Goal: Information Seeking & Learning: Find specific fact

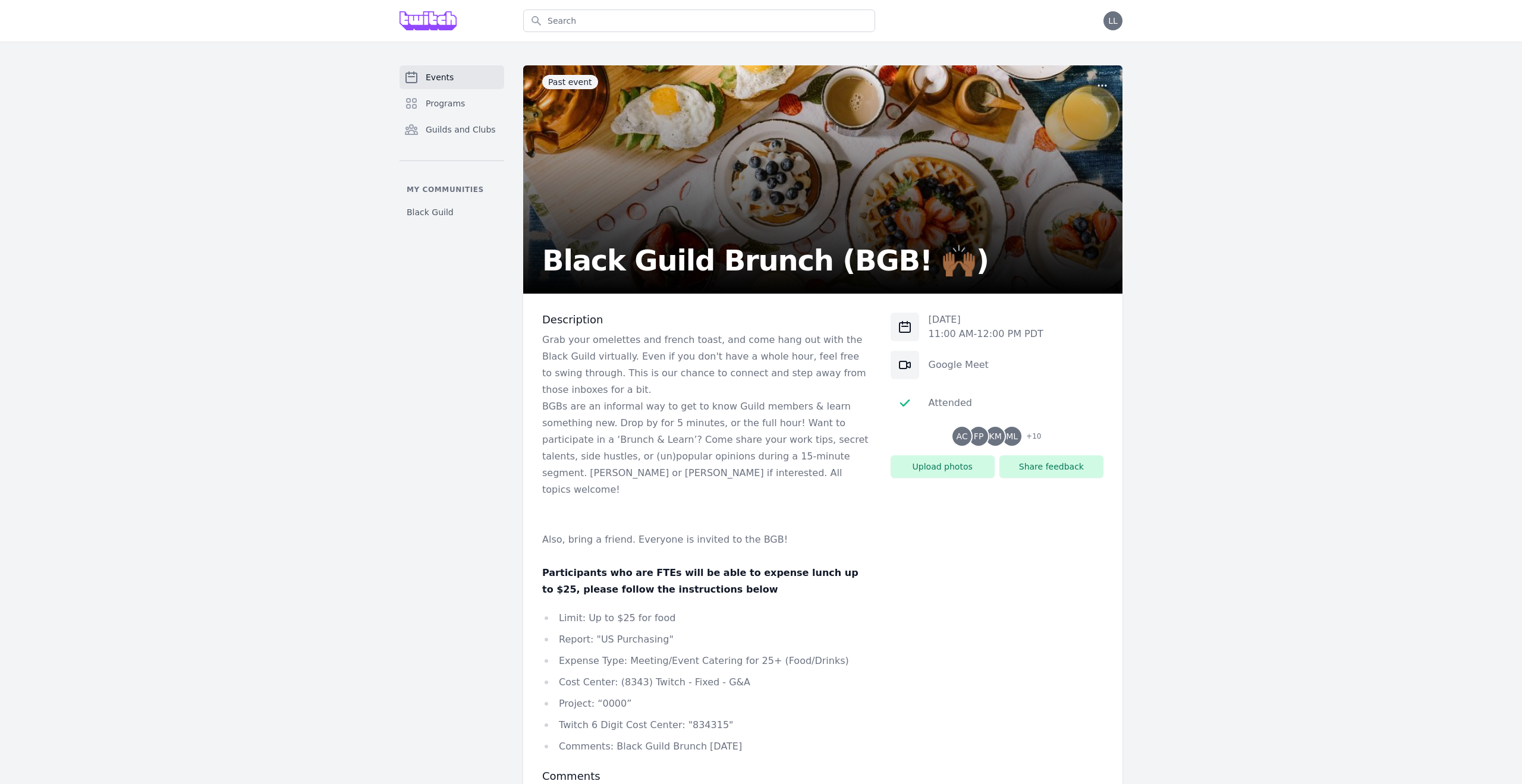
click at [628, 260] on h2 "Black Guild Brunch (BGB! 🙌🏾)" at bounding box center [765, 260] width 446 height 28
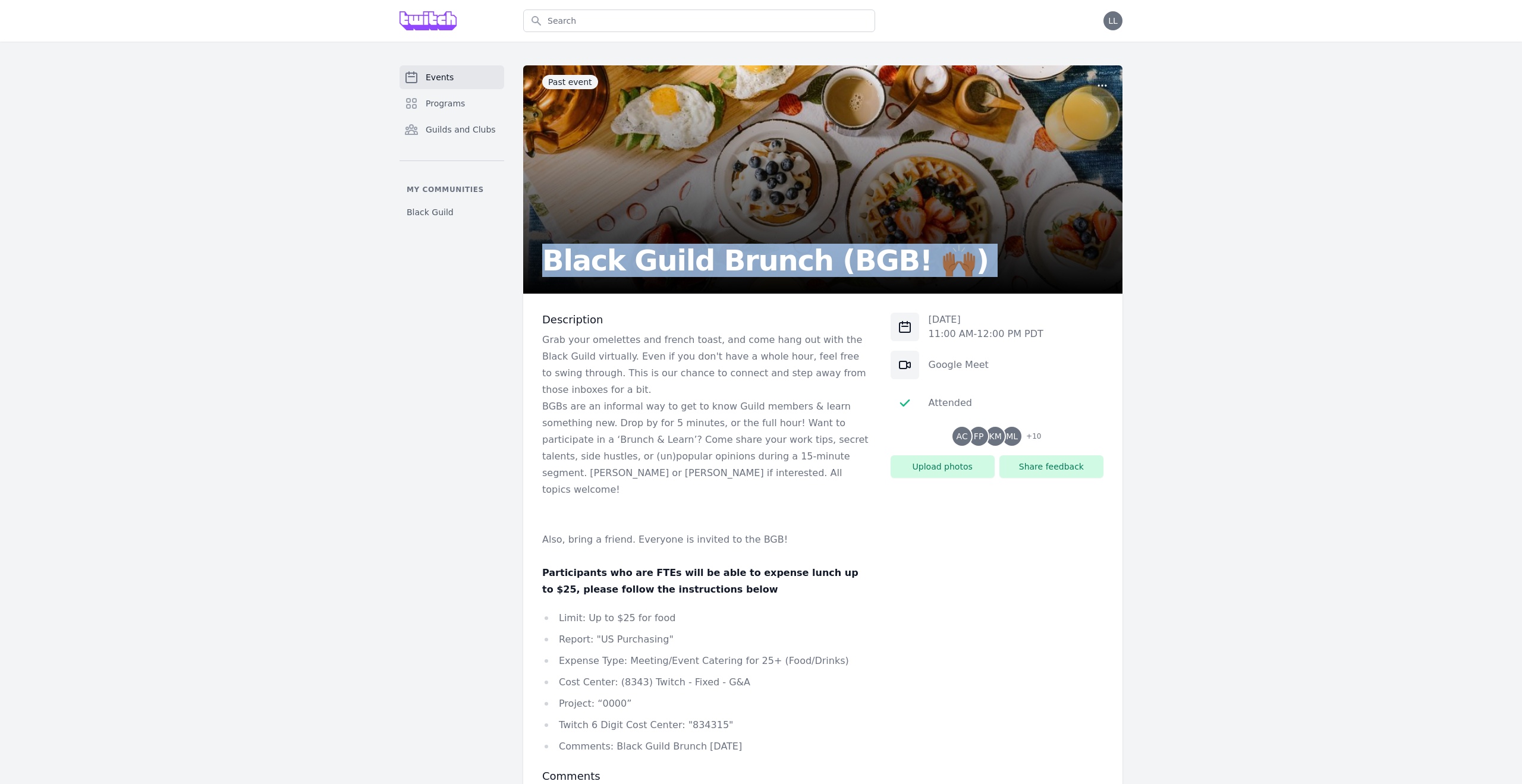
click at [628, 260] on h2 "Black Guild Brunch (BGB! 🙌🏾)" at bounding box center [765, 260] width 446 height 28
copy h2 "Black Guild Brunch (BGB! 🙌🏾)"
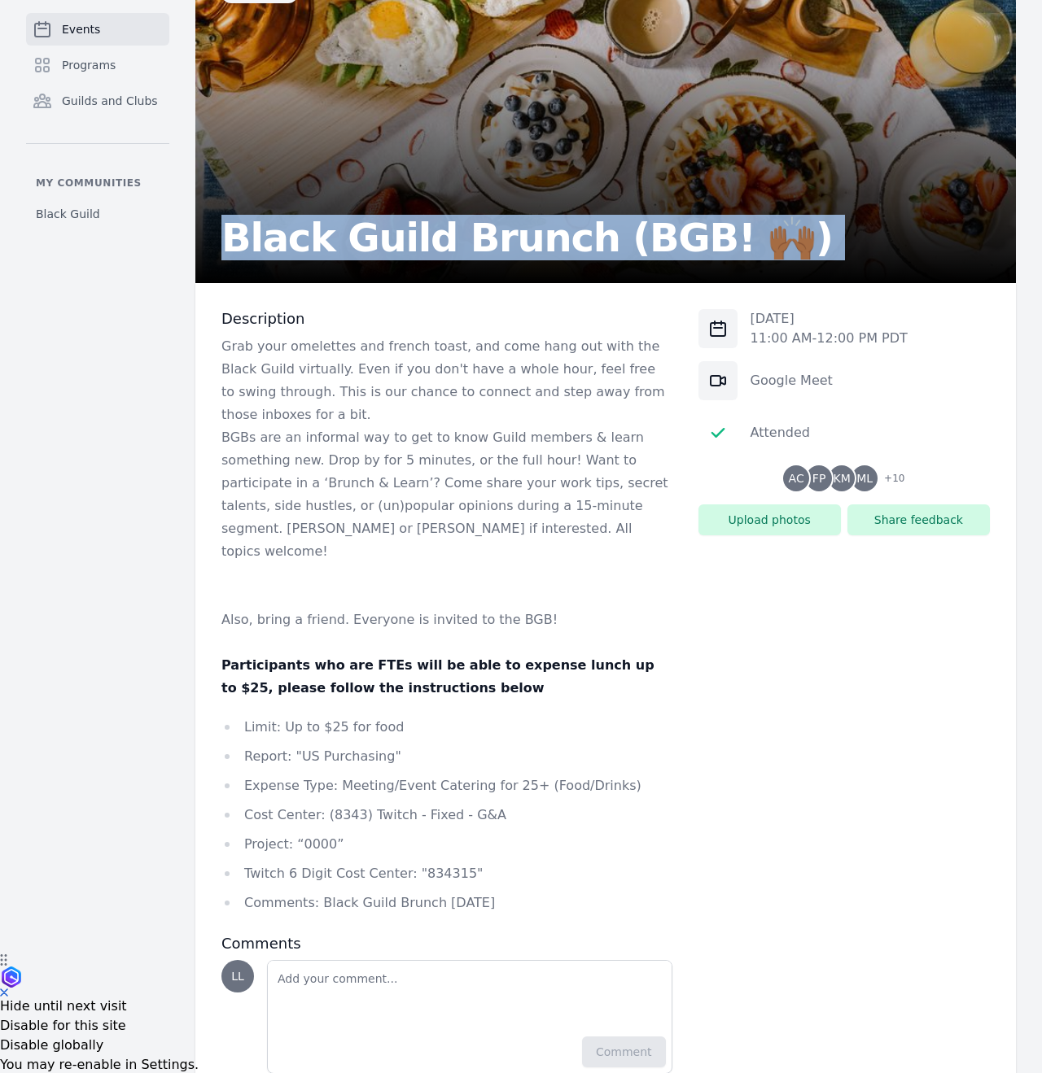
scroll to position [155, 0]
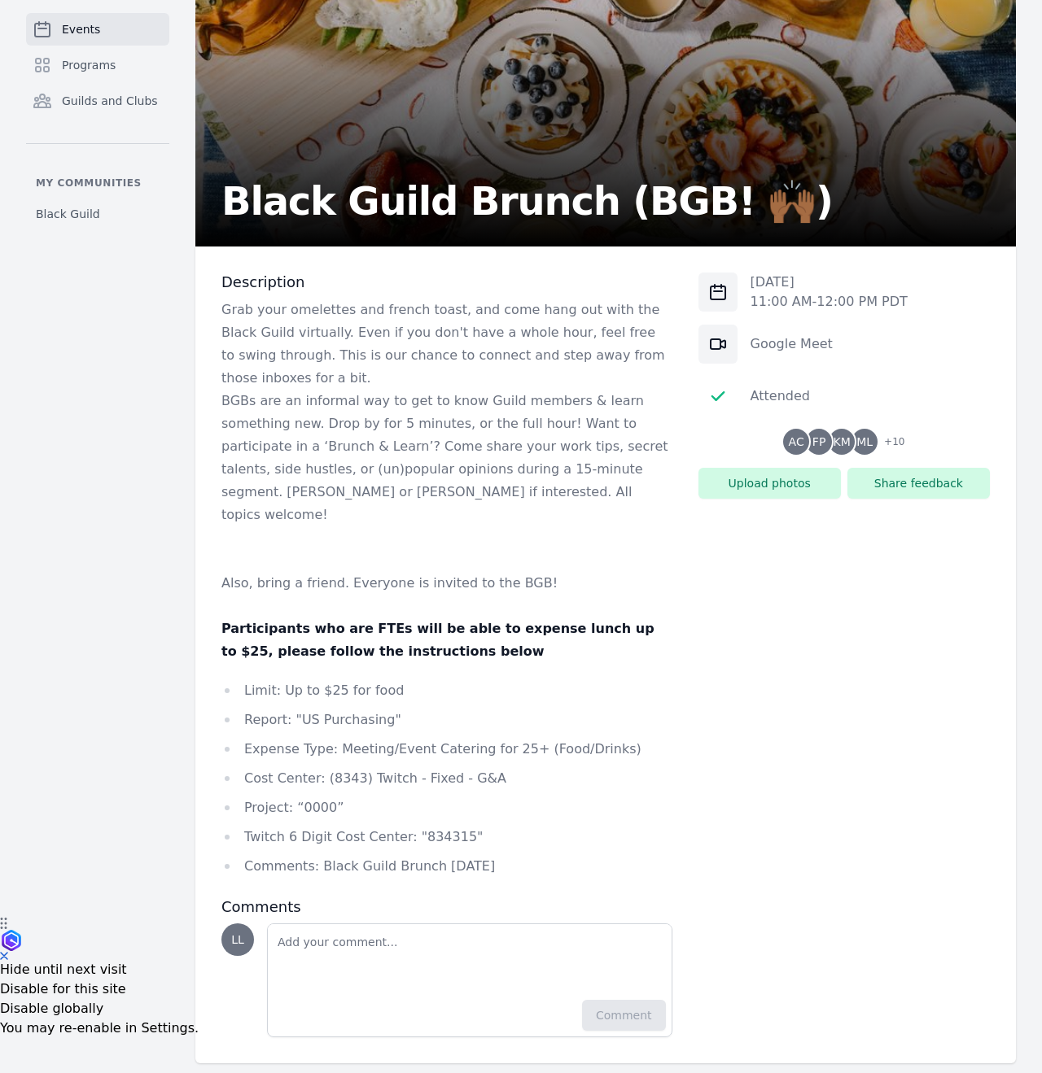
click at [326, 855] on li "Comments: Black Guild Brunch Sep 2025" at bounding box center [446, 866] width 451 height 23
copy div "Comments: Black Guild Brunch Sep 2025"
click at [409, 738] on li "Expense Type: Meeting/Event Catering for 25+ (Food/Drinks)" at bounding box center [446, 749] width 451 height 23
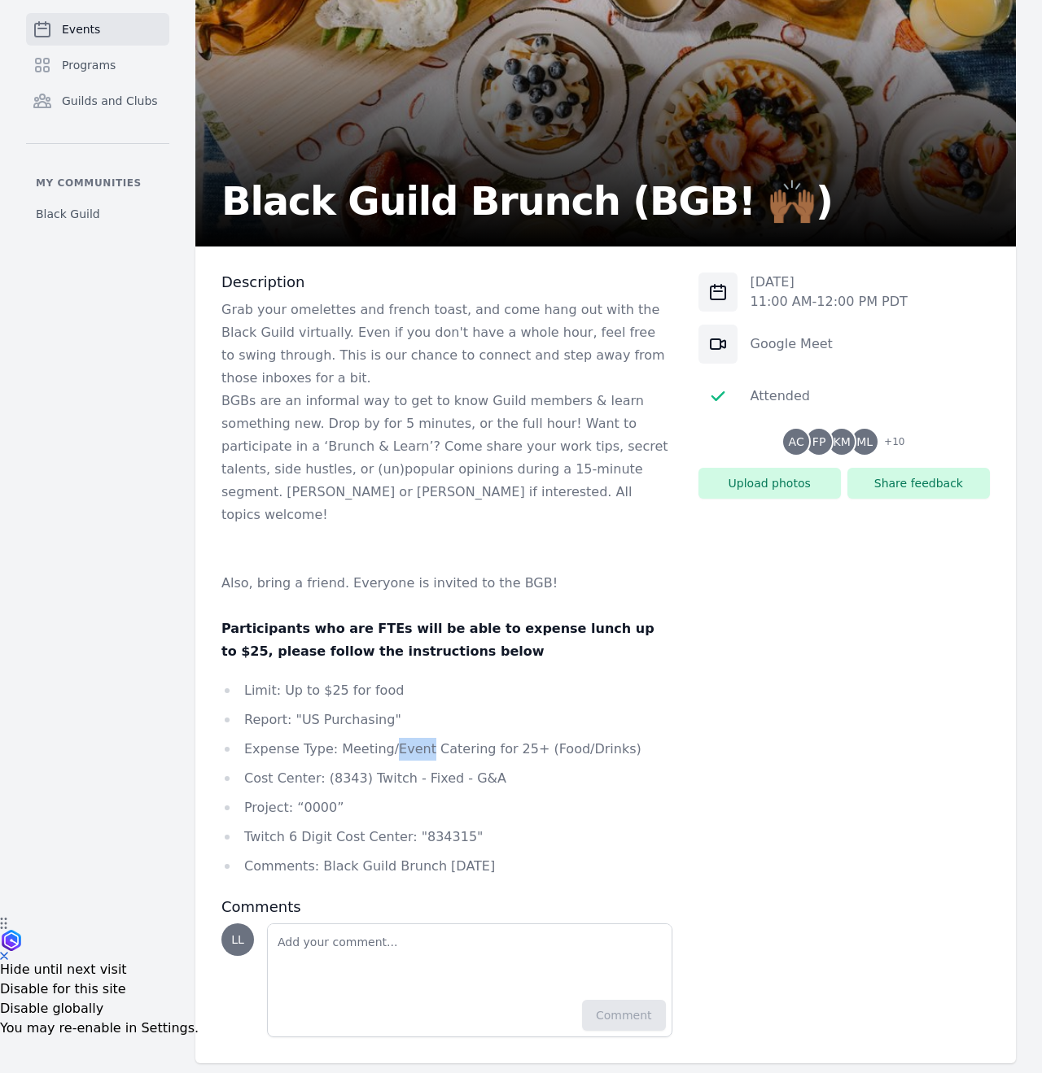
click at [409, 738] on li "Expense Type: Meeting/Event Catering for 25+ (Food/Drinks)" at bounding box center [446, 749] width 451 height 23
copy li "Expense Type: Meeting/Event Catering for 25+ (Food/Drinks)"
click at [447, 826] on li "Twitch 6 Digit Cost Center: "834315"" at bounding box center [446, 837] width 451 height 23
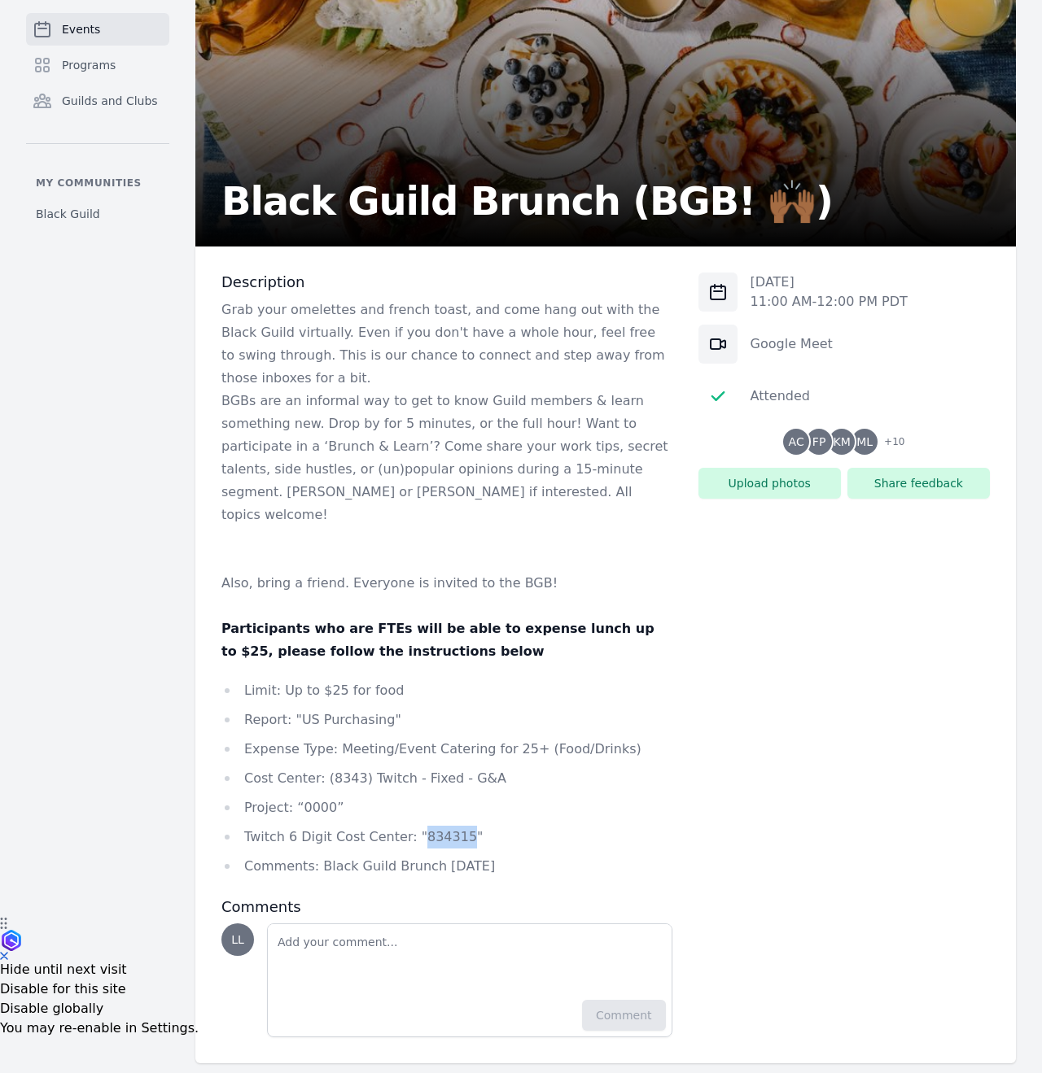
copy li "834315"
click at [899, 442] on span "+ 10" at bounding box center [889, 443] width 30 height 23
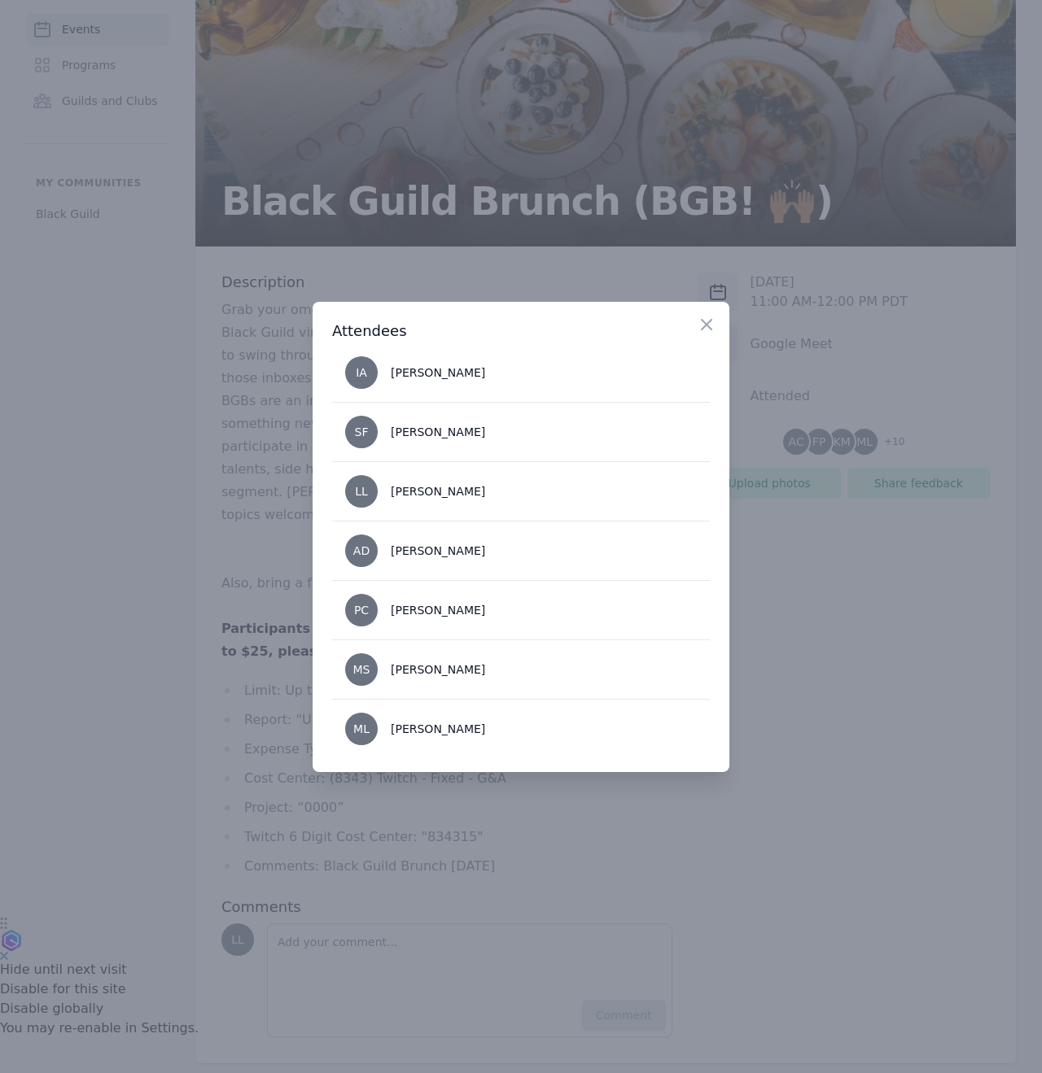
scroll to position [432, 0]
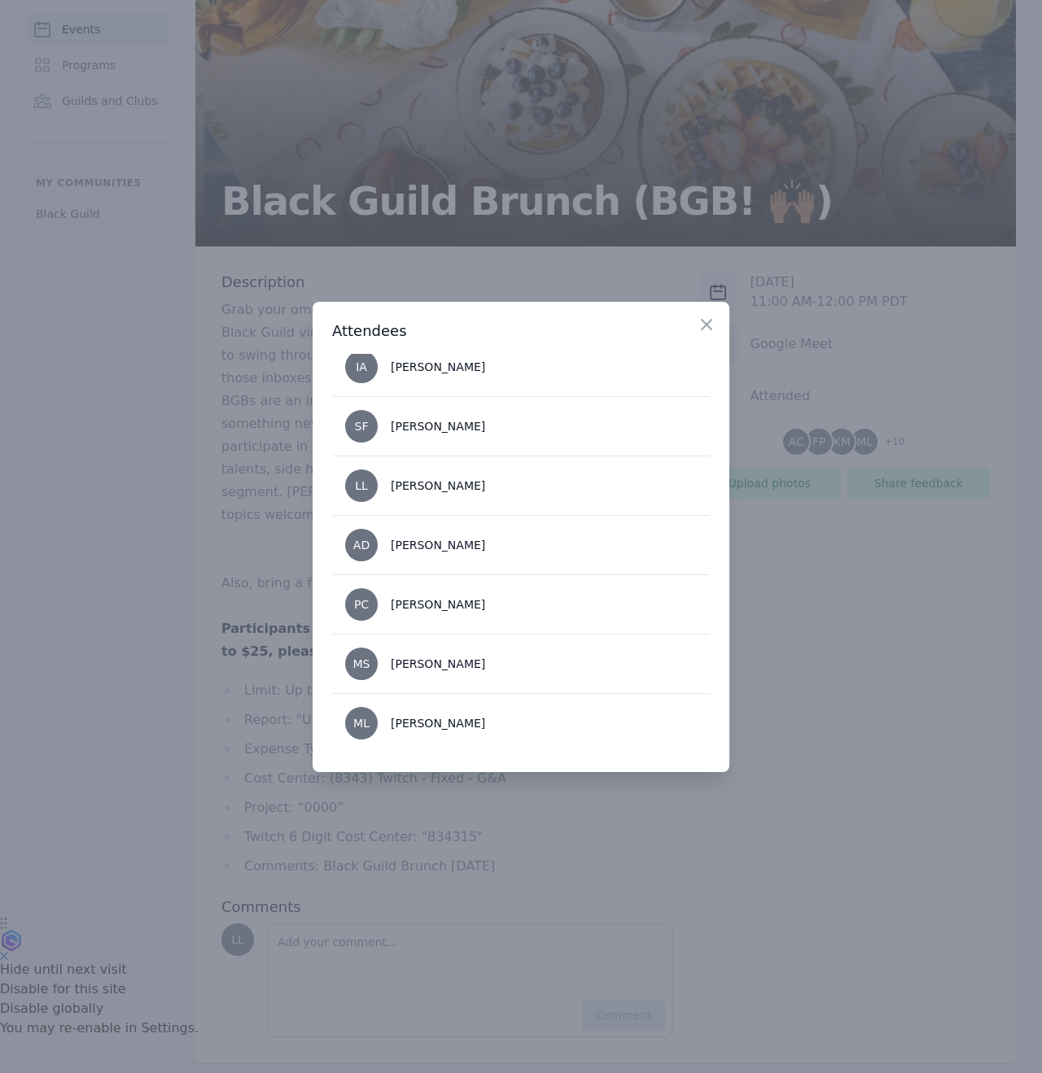
click at [442, 425] on div "Sara Fecadu" at bounding box center [438, 426] width 94 height 16
click at [447, 428] on div "Sara Fecadu" at bounding box center [438, 426] width 94 height 16
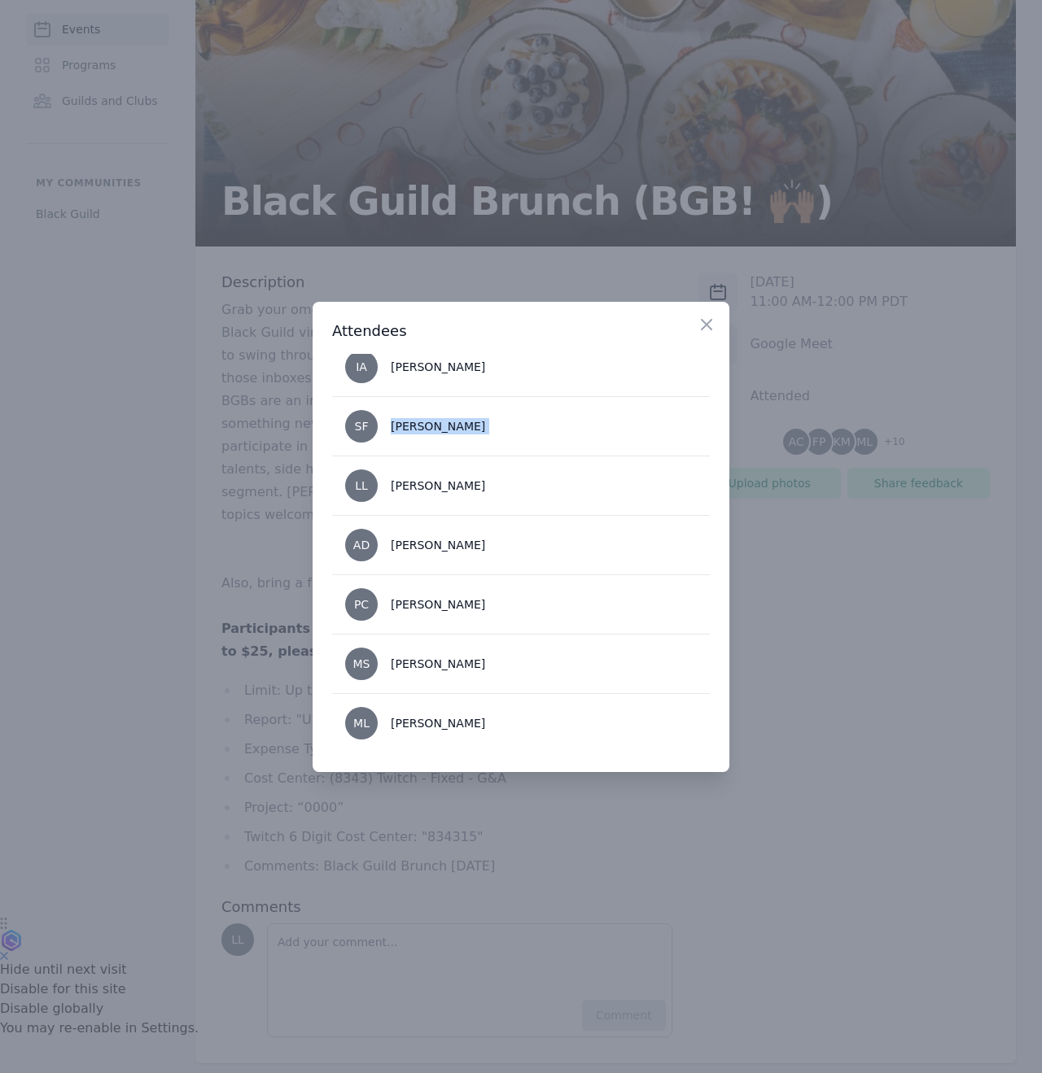
copy div "Sara Fecadu"
click at [469, 424] on li "SF Sara Fecadu" at bounding box center [521, 425] width 378 height 59
